Goal: Find specific page/section: Find specific page/section

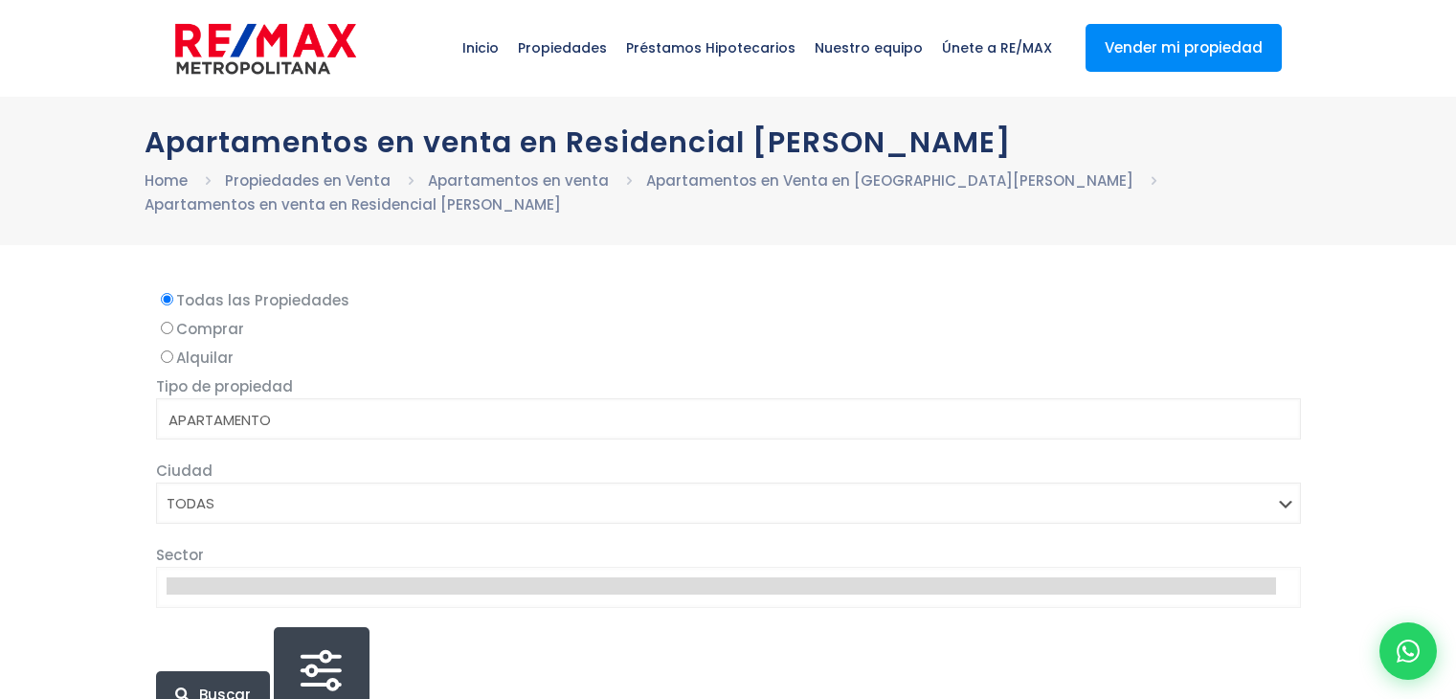
select select
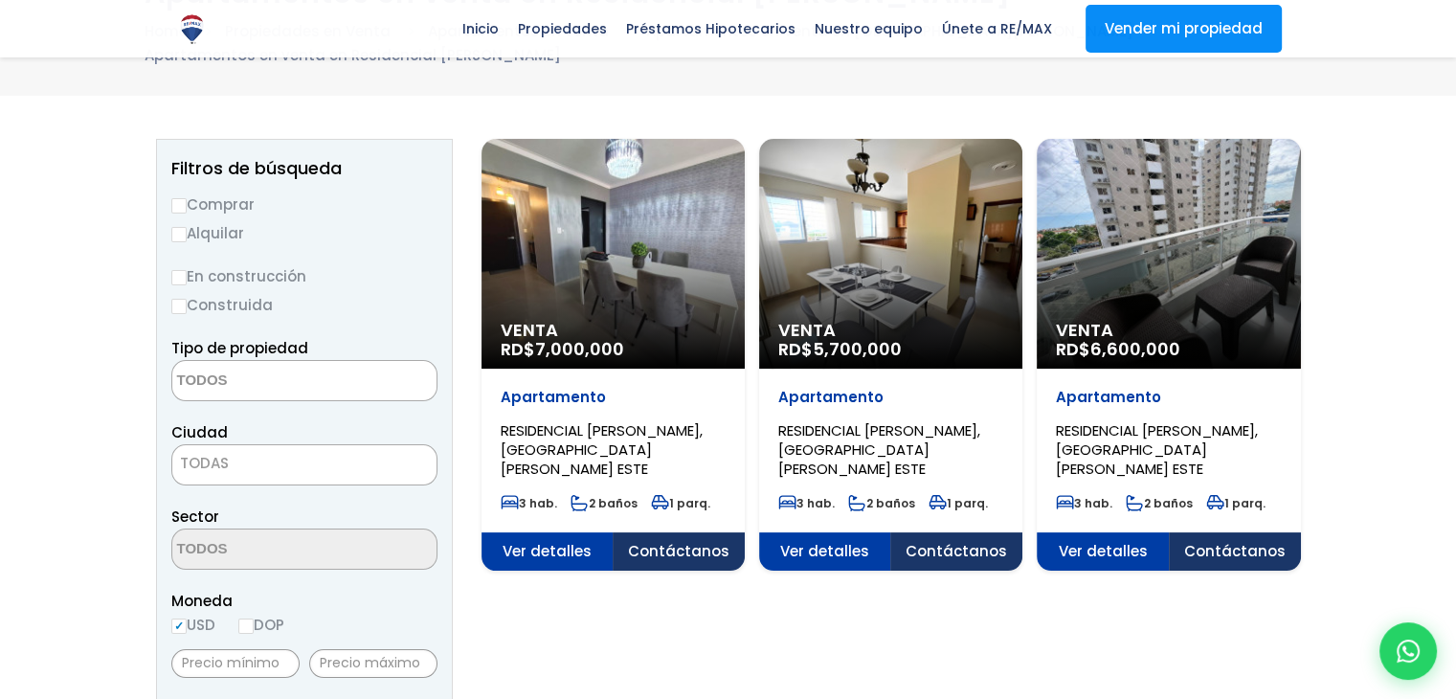
scroll to position [115, 0]
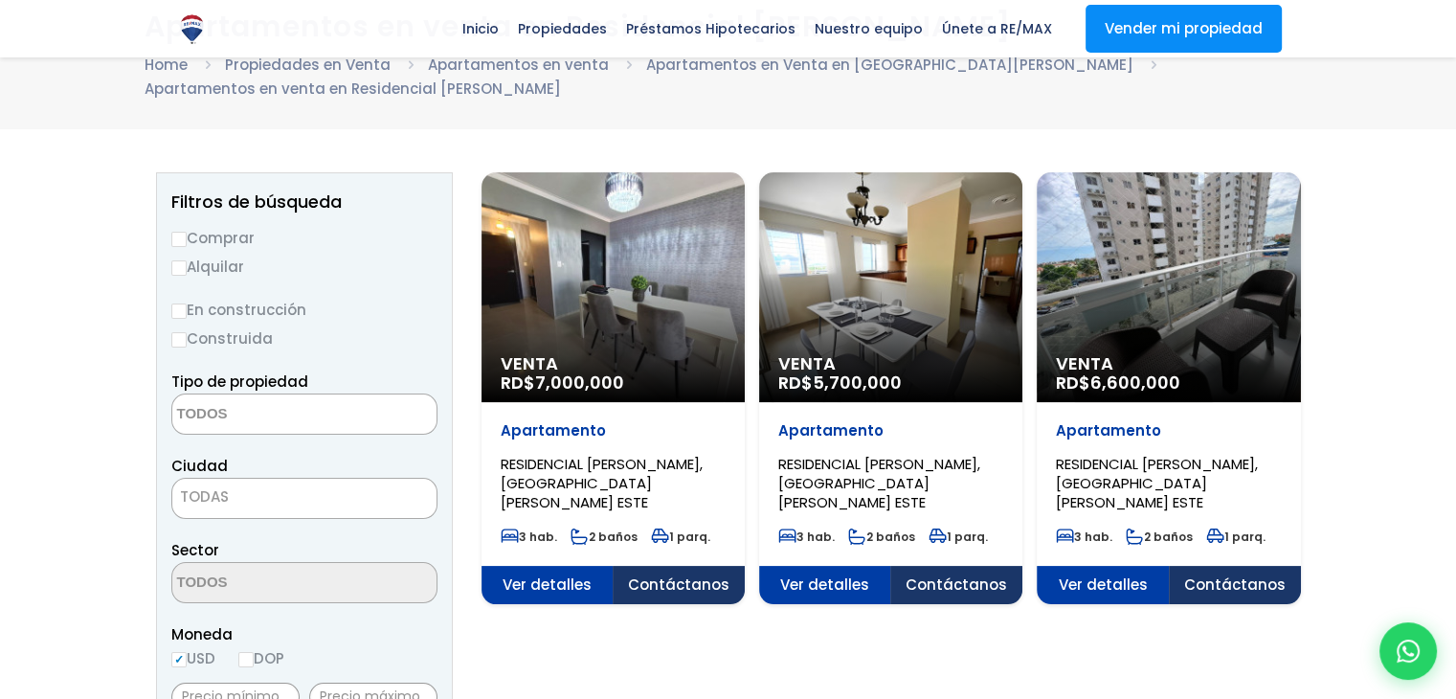
click at [745, 280] on div "Venta RD$ 5,700,000" at bounding box center [612, 287] width 263 height 230
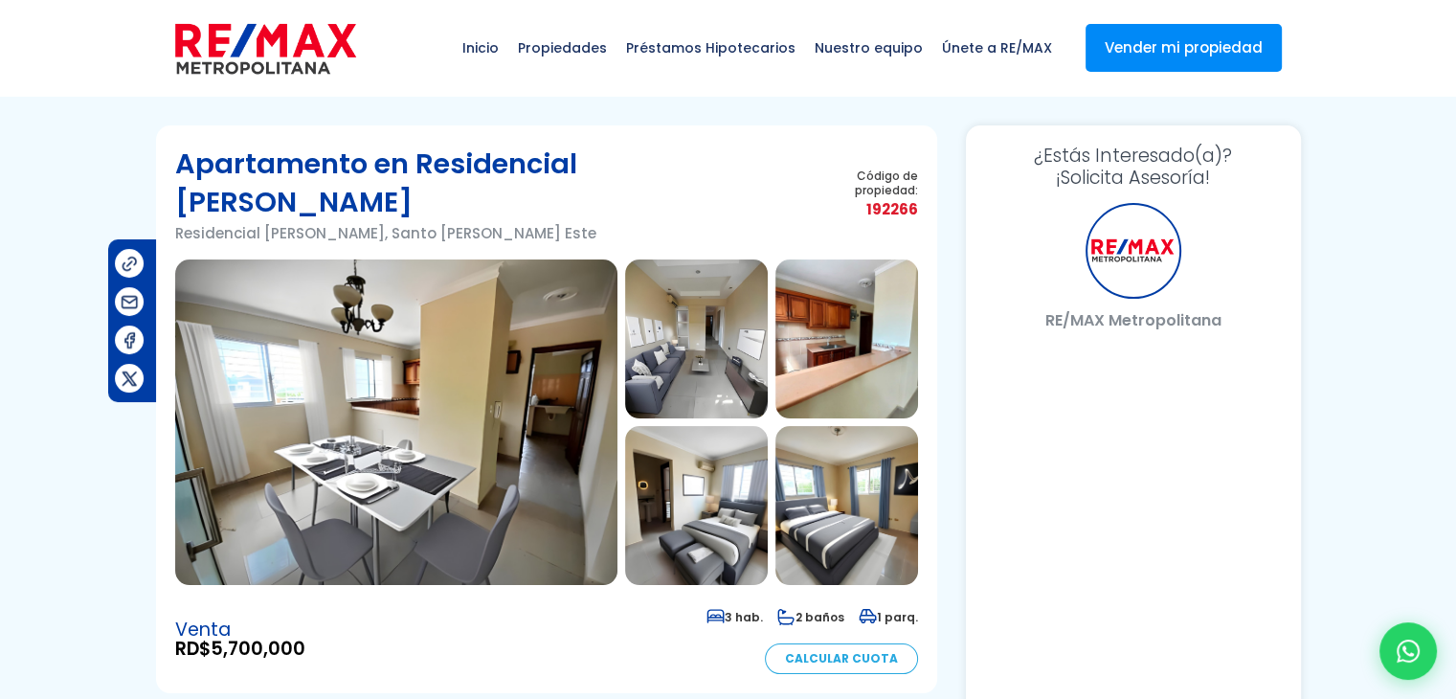
select select "DO"
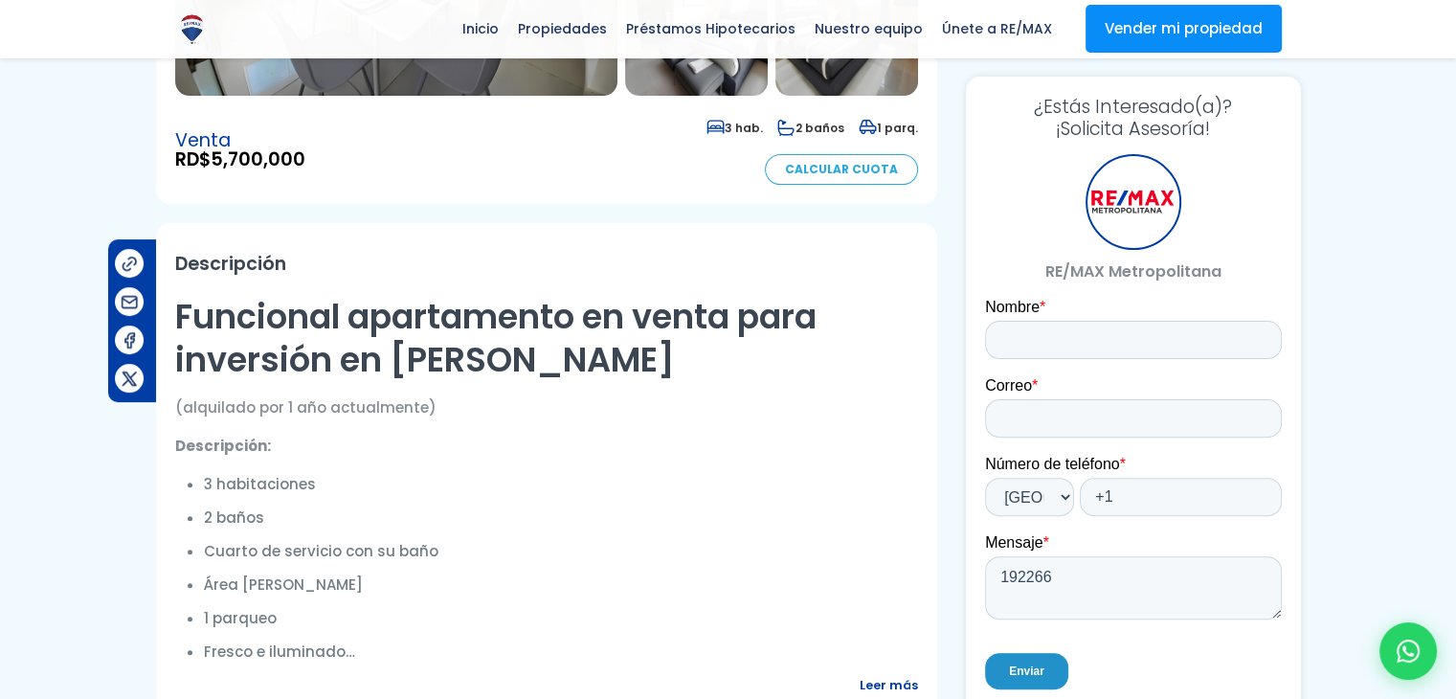
scroll to position [486, 0]
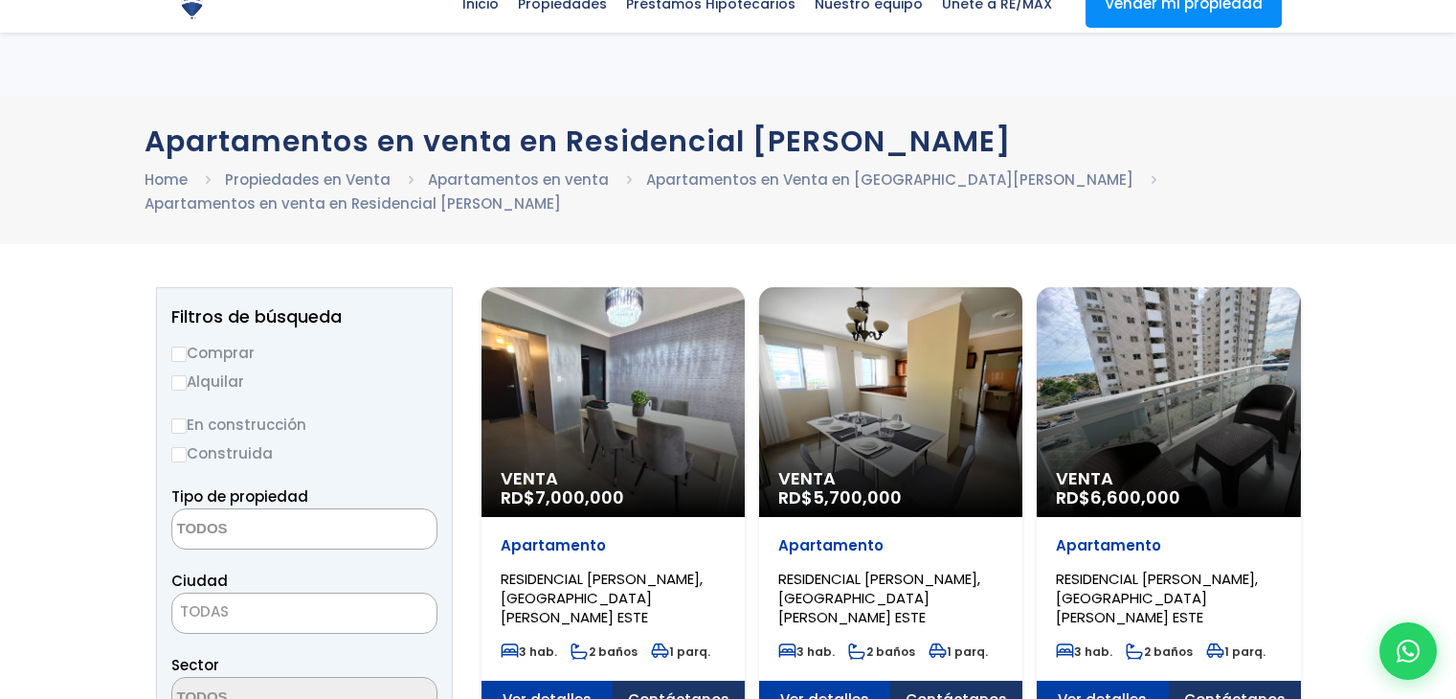
select select
